Goal: Task Accomplishment & Management: Manage account settings

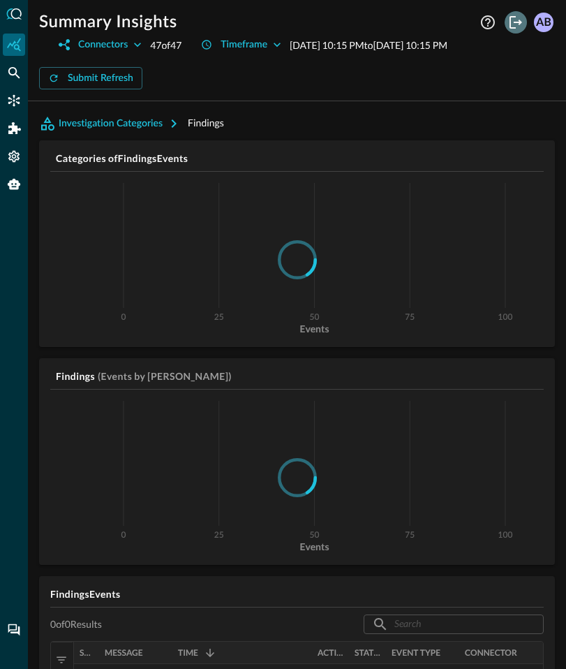
click at [512, 20] on icon "Logout" at bounding box center [516, 22] width 17 height 17
